Goal: Task Accomplishment & Management: Manage account settings

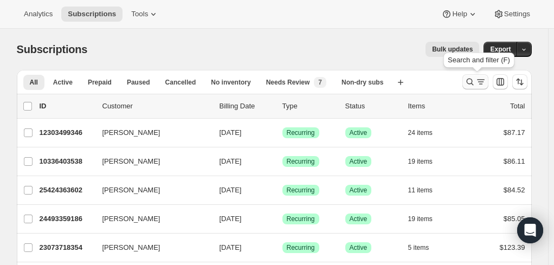
click at [475, 80] on icon "Search and filter results" at bounding box center [470, 81] width 11 height 11
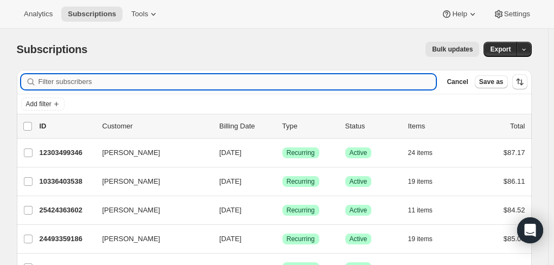
click at [117, 79] on input "Filter subscribers" at bounding box center [237, 81] width 398 height 15
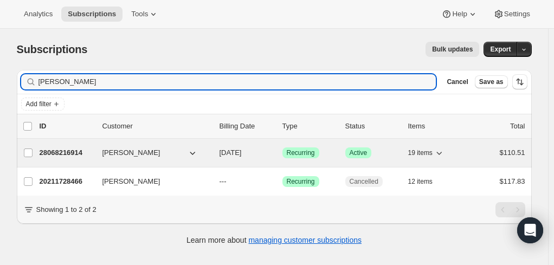
type input "Niha Razi"
click at [67, 153] on p "28068216914" at bounding box center [67, 152] width 54 height 11
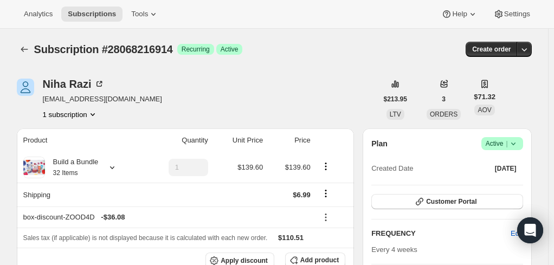
click at [501, 145] on span "Active |" at bounding box center [502, 143] width 33 height 11
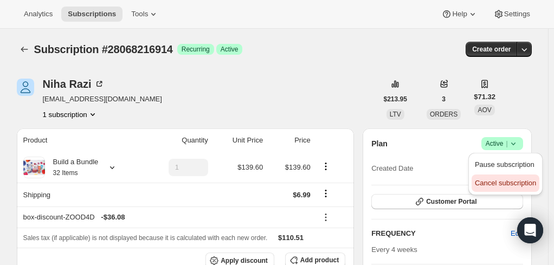
click at [492, 185] on span "Cancel subscription" at bounding box center [505, 183] width 61 height 8
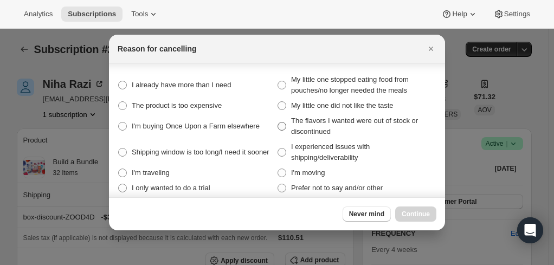
scroll to position [7, 0]
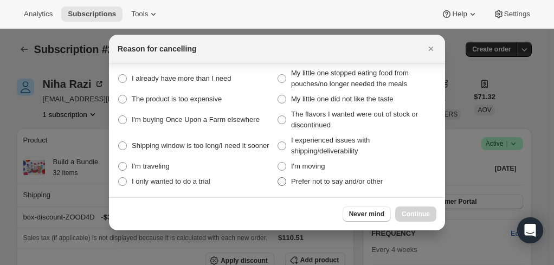
click at [282, 181] on span ":r299:" at bounding box center [282, 181] width 9 height 9
click at [278, 178] on other "Prefer not to say and/or other" at bounding box center [278, 177] width 1 height 1
radio other "true"
click at [427, 211] on span "Continue" at bounding box center [416, 214] width 28 height 9
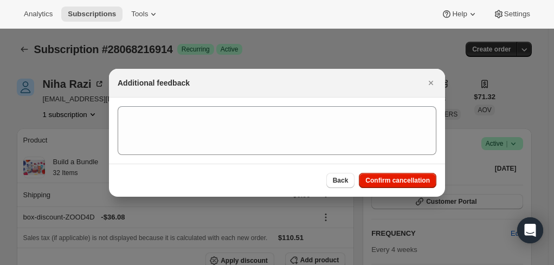
scroll to position [0, 0]
click at [393, 183] on span "Confirm cancellation" at bounding box center [397, 180] width 65 height 9
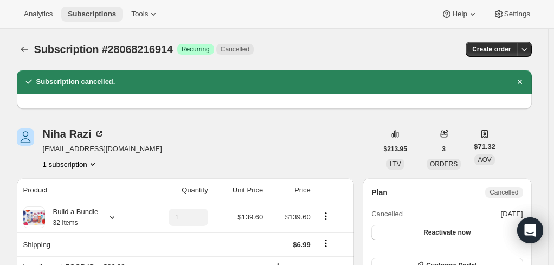
click at [80, 14] on span "Subscriptions" at bounding box center [92, 14] width 48 height 9
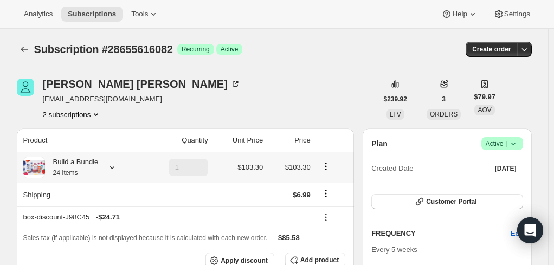
click at [67, 166] on div "Build a Bundle 24 Items" at bounding box center [72, 168] width 54 height 22
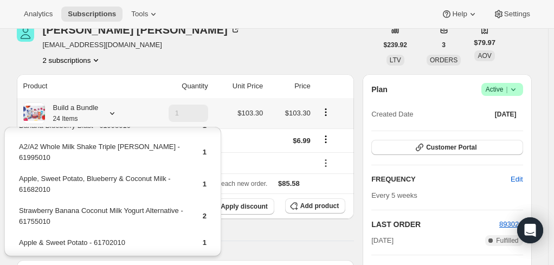
scroll to position [54, 0]
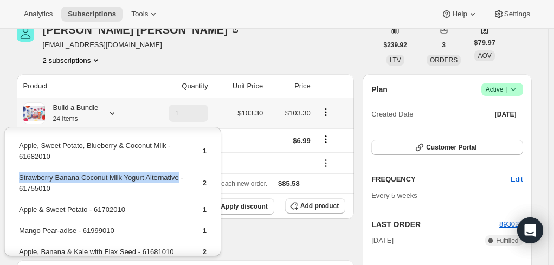
drag, startPoint x: 177, startPoint y: 171, endPoint x: 18, endPoint y: 171, distance: 158.3
click at [18, 172] on td "Strawberry Banana Coconut Milk Yogurt Alternative - 61755010" at bounding box center [101, 187] width 166 height 31
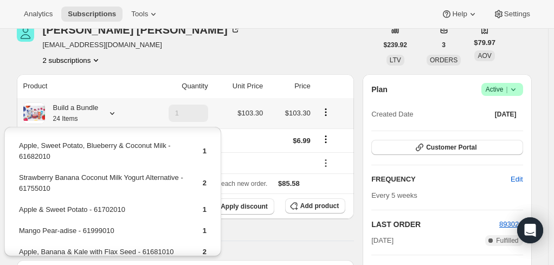
drag, startPoint x: 68, startPoint y: 173, endPoint x: 33, endPoint y: 165, distance: 36.8
click at [33, 172] on td "Strawberry Banana Coconut Milk Yogurt Alternative - 61755010" at bounding box center [101, 187] width 166 height 31
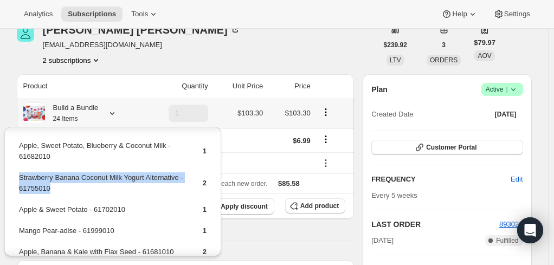
click at [33, 172] on td "Strawberry Banana Coconut Milk Yogurt Alternative - 61755010" at bounding box center [101, 187] width 166 height 31
copy td "Strawberry Banana Coconut Milk Yogurt Alternative - 61755010"
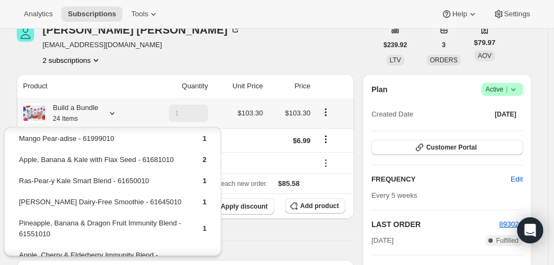
scroll to position [163, 0]
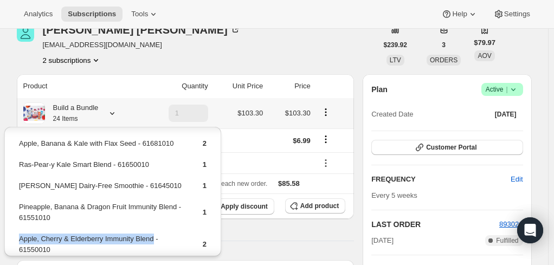
drag, startPoint x: 152, startPoint y: 227, endPoint x: 20, endPoint y: 227, distance: 132.8
click at [20, 233] on td "Apple, Cherry & Elderberry Immunity Blend - 61550010" at bounding box center [101, 248] width 166 height 31
copy td "Apple, Cherry & Elderberry Immunity Blend"
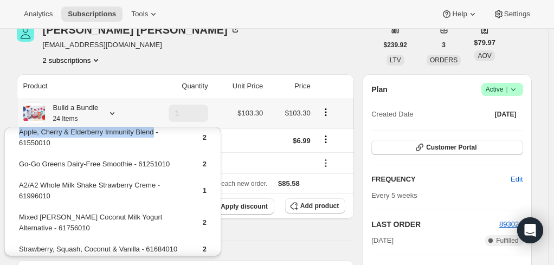
scroll to position [271, 0]
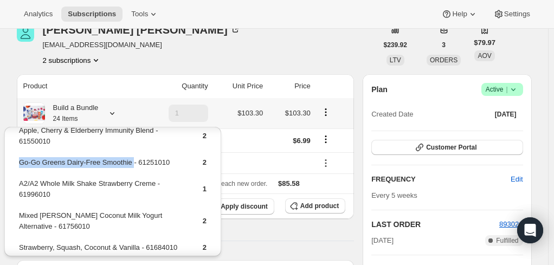
drag, startPoint x: 130, startPoint y: 153, endPoint x: 20, endPoint y: 152, distance: 110.0
click at [20, 157] on td "Go-Go Greens Dairy-Free Smoothie - 61251010" at bounding box center [101, 167] width 166 height 20
copy td "Go-Go Greens Dairy-Free Smoothie"
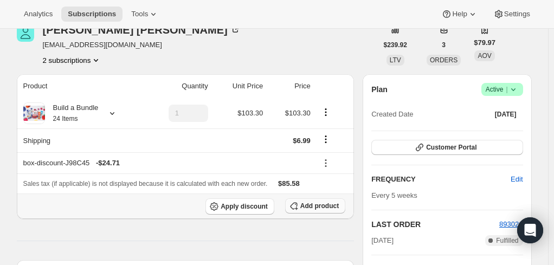
click at [322, 203] on span "Add product" at bounding box center [319, 206] width 38 height 9
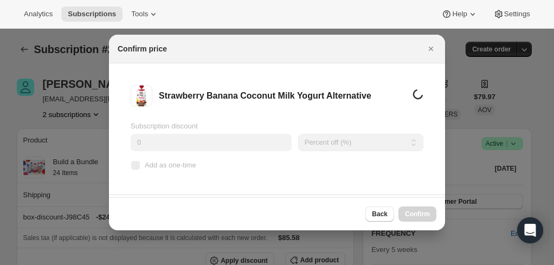
scroll to position [54, 0]
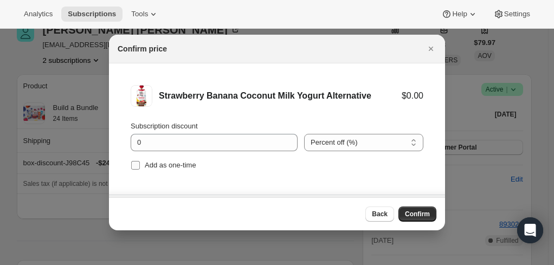
click at [136, 164] on input "Add as one-time" at bounding box center [135, 165] width 9 height 9
checkbox input "true"
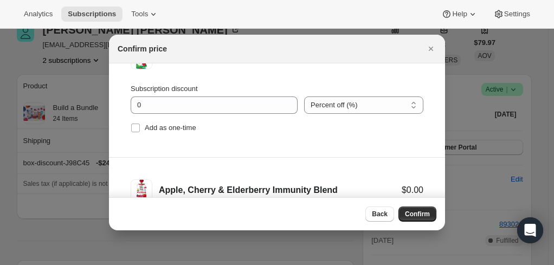
scroll to position [176, 0]
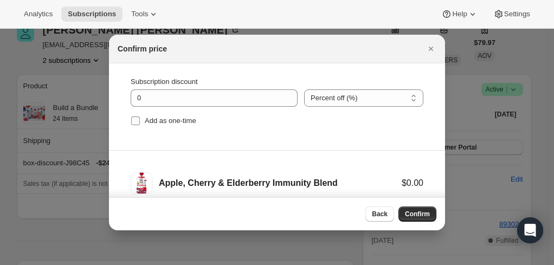
click at [136, 119] on input "Add as one-time" at bounding box center [135, 121] width 9 height 9
checkbox input "true"
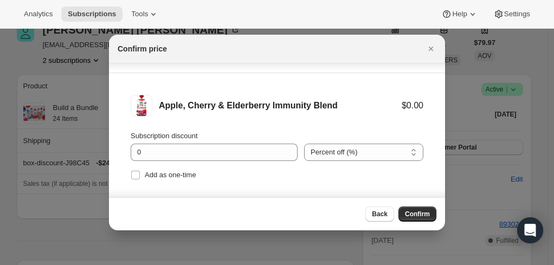
scroll to position [91, 0]
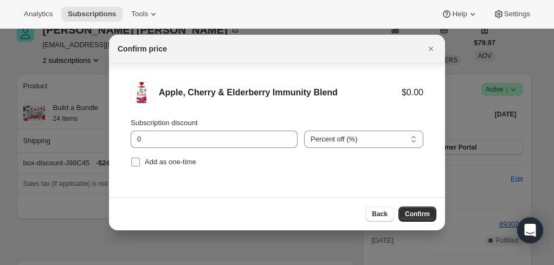
click at [137, 162] on input "Add as one-time" at bounding box center [135, 162] width 9 height 9
checkbox input "true"
click at [412, 215] on span "Confirm" at bounding box center [417, 214] width 25 height 9
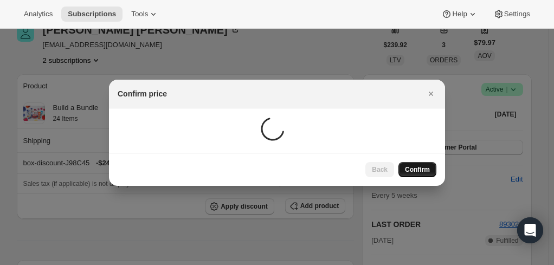
scroll to position [54, 0]
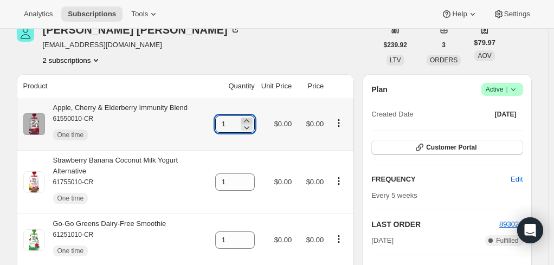
click at [252, 119] on icon at bounding box center [246, 120] width 11 height 11
type input "2"
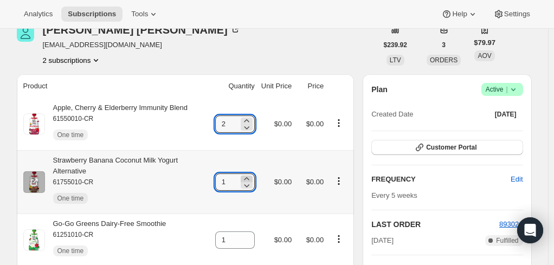
click at [249, 176] on icon at bounding box center [246, 178] width 11 height 11
type input "2"
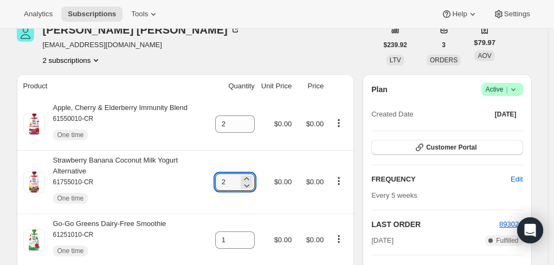
click at [77, 12] on span "Subscriptions" at bounding box center [92, 14] width 48 height 9
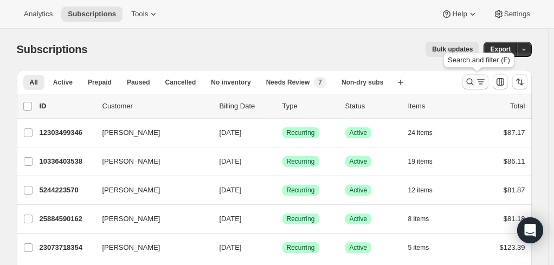
click at [470, 80] on icon "Search and filter results" at bounding box center [470, 81] width 11 height 11
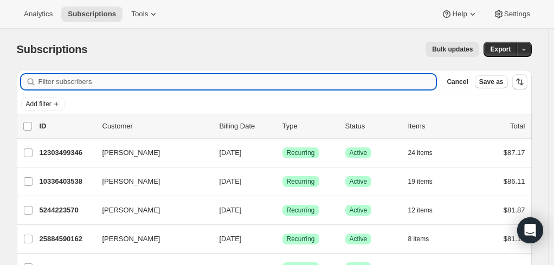
click at [177, 78] on input "Filter subscribers" at bounding box center [237, 81] width 398 height 15
paste input "[EMAIL_ADDRESS][DOMAIN_NAME]"
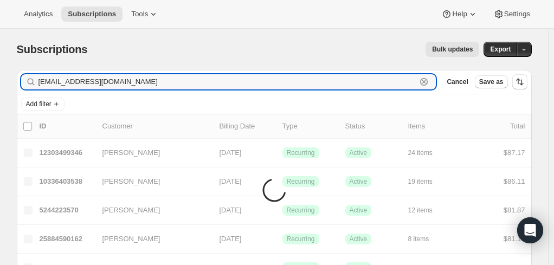
type input "[EMAIL_ADDRESS][DOMAIN_NAME]"
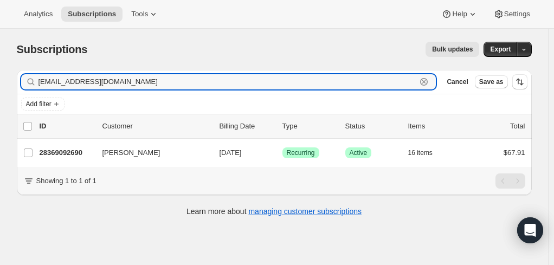
drag, startPoint x: 141, startPoint y: 85, endPoint x: -9, endPoint y: 83, distance: 150.2
click at [0, 83] on html "Analytics Subscriptions Tools Help Settings Skip to content Subscriptions. This…" at bounding box center [277, 132] width 554 height 265
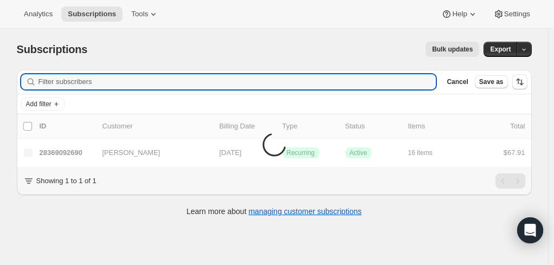
paste input "[EMAIL_ADDRESS][DOMAIN_NAME]"
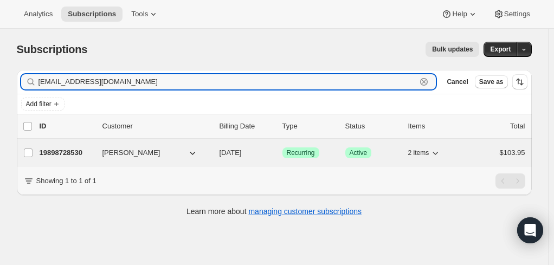
type input "[EMAIL_ADDRESS][DOMAIN_NAME]"
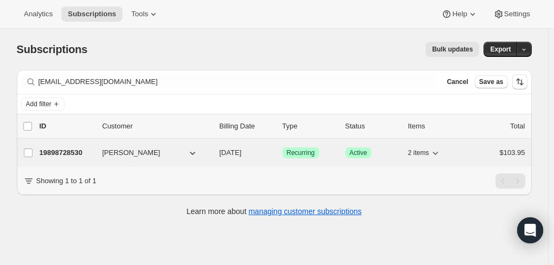
click at [74, 151] on p "19898728530" at bounding box center [67, 152] width 54 height 11
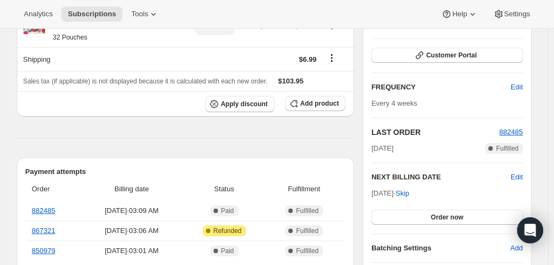
scroll to position [163, 0]
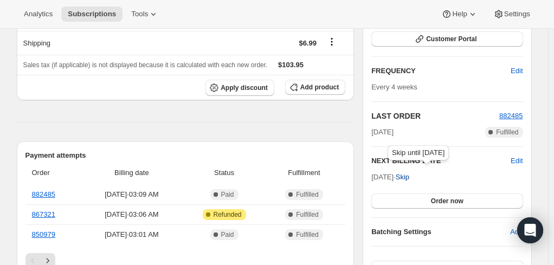
click at [409, 177] on span "Skip" at bounding box center [403, 177] width 14 height 11
